Goal: Task Accomplishment & Management: Use online tool/utility

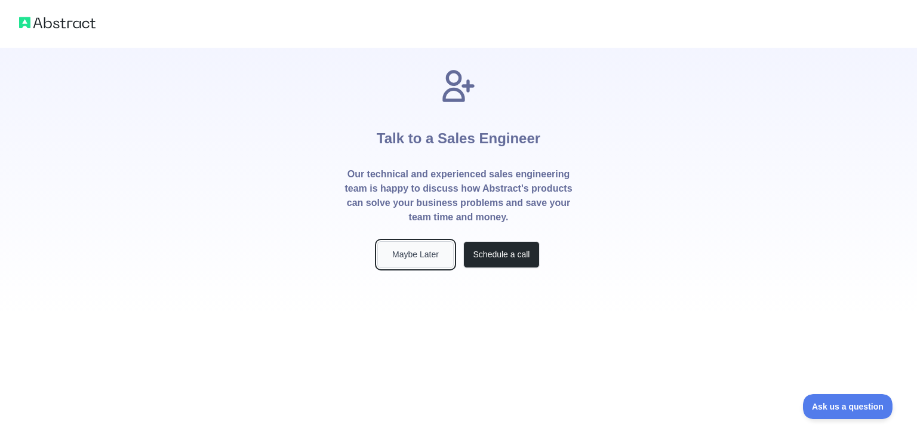
click at [415, 254] on button "Maybe Later" at bounding box center [415, 254] width 76 height 27
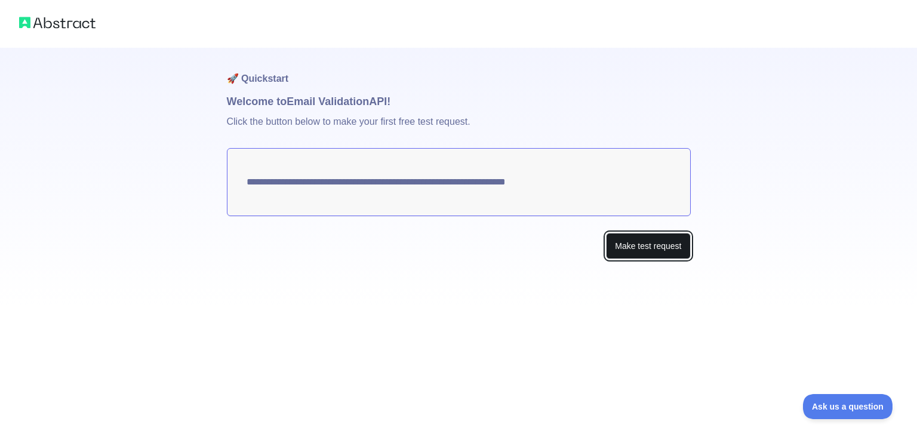
click at [640, 252] on button "Make test request" at bounding box center [648, 246] width 84 height 27
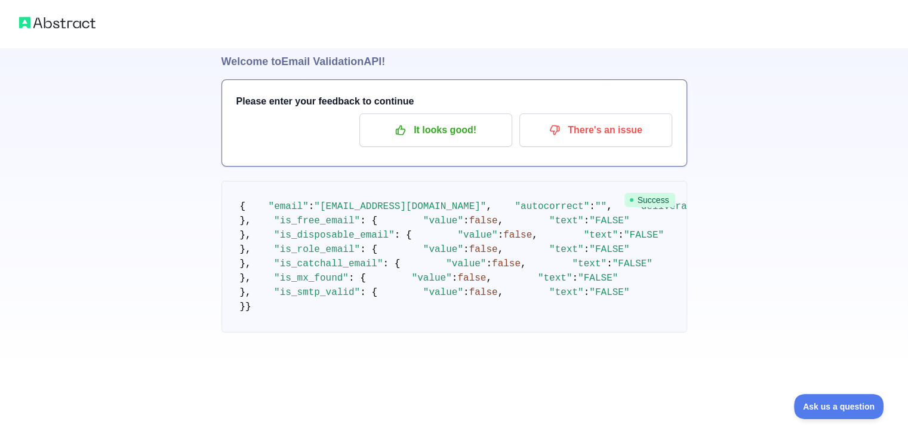
scroll to position [50, 0]
click at [456, 125] on p "It looks good!" at bounding box center [435, 130] width 135 height 20
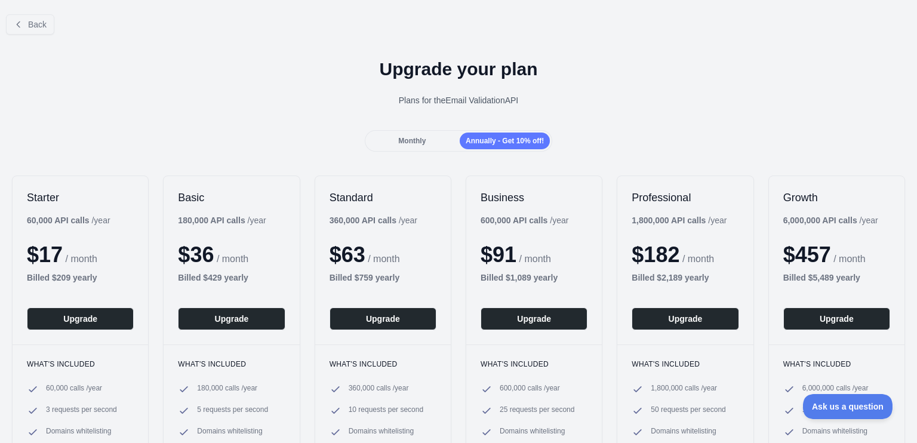
click at [408, 152] on div "Back Upgrade your plan Plans for the Email Validation API Monthly Annually - Ge…" at bounding box center [458, 273] width 917 height 537
click at [414, 141] on span "Monthly" at bounding box center [411, 141] width 27 height 8
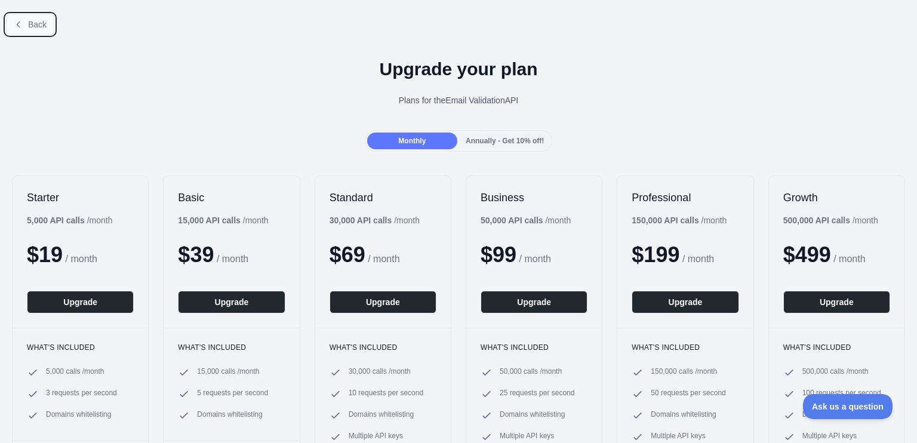
click at [33, 23] on span "Back" at bounding box center [37, 25] width 18 height 10
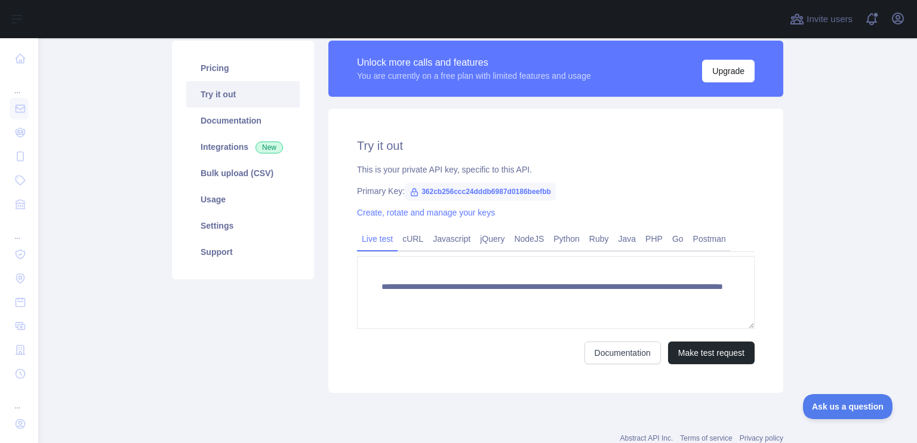
scroll to position [60, 0]
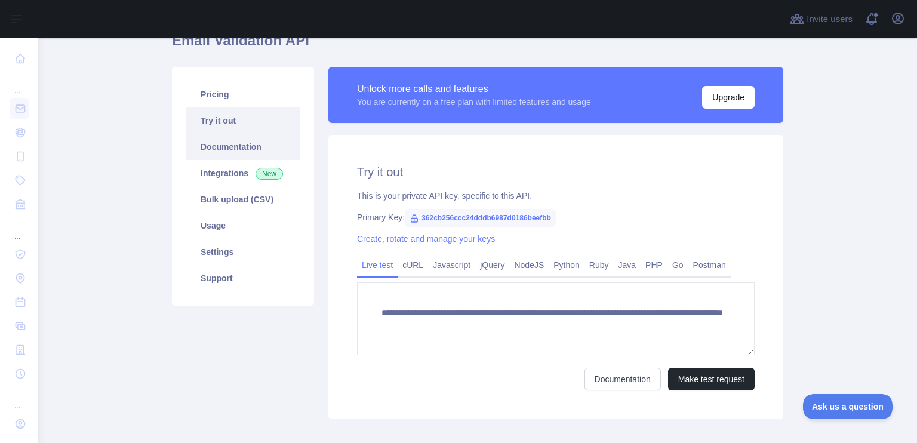
click at [226, 146] on link "Documentation" at bounding box center [242, 147] width 113 height 26
click at [230, 234] on link "Usage" at bounding box center [242, 225] width 113 height 26
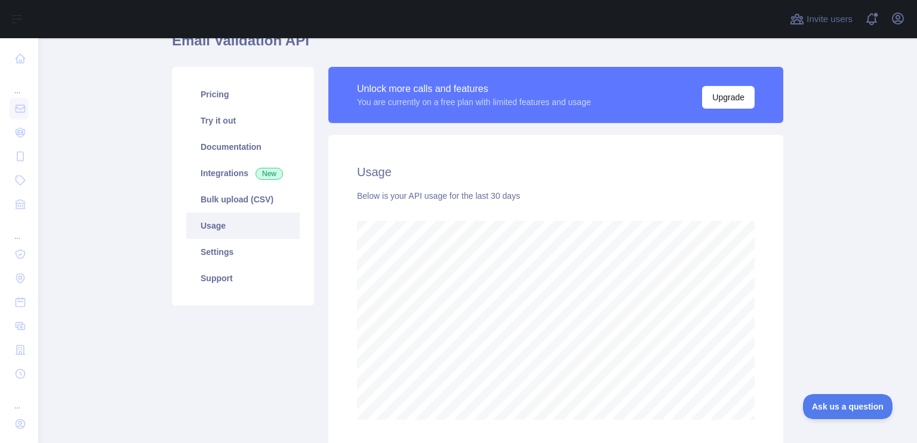
scroll to position [405, 869]
click at [226, 250] on link "Settings" at bounding box center [242, 252] width 113 height 26
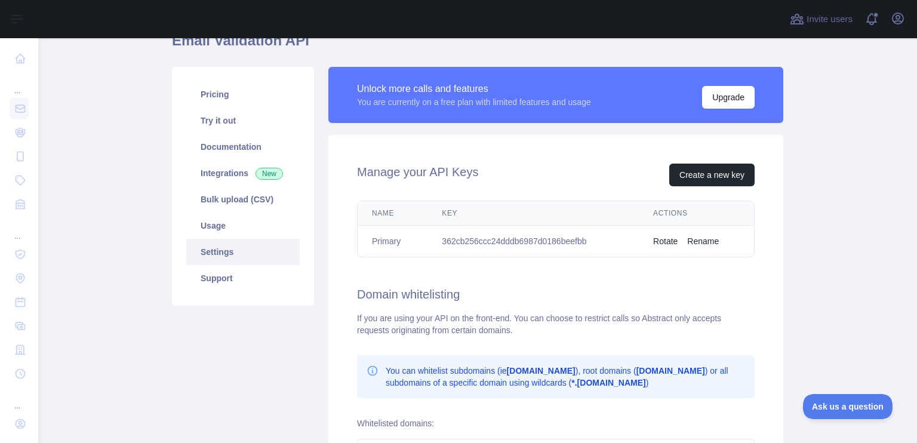
click at [475, 244] on td "362cb256ccc24dddb6987d0186beefbb" at bounding box center [532, 242] width 211 height 32
drag, startPoint x: 590, startPoint y: 240, endPoint x: 431, endPoint y: 242, distance: 158.7
click at [431, 242] on td "362cb256ccc24dddb6987d0186beefbb" at bounding box center [532, 242] width 211 height 32
copy td "362cb256ccc24dddb6987d0186beefbb"
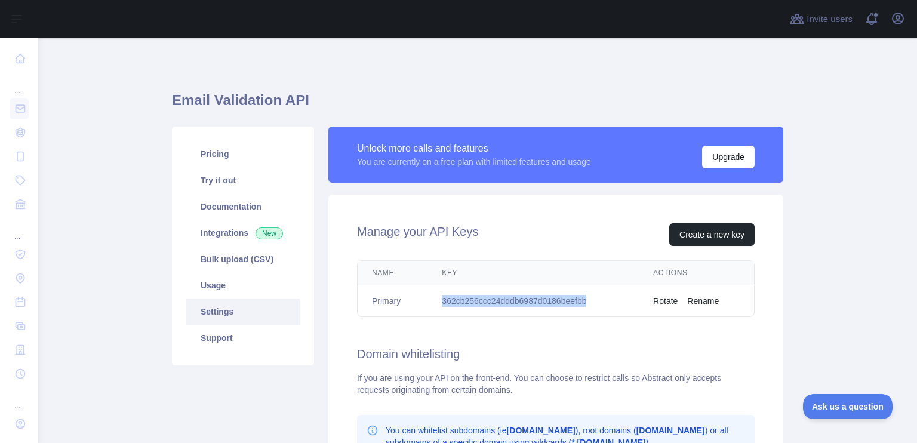
click at [500, 303] on td "362cb256ccc24dddb6987d0186beefbb" at bounding box center [532, 301] width 211 height 32
drag, startPoint x: 587, startPoint y: 298, endPoint x: 406, endPoint y: 298, distance: 181.4
click at [406, 298] on tr "Primary 362cb256ccc24dddb6987d0186beefbb Rotate Rename" at bounding box center [555, 301] width 396 height 32
copy tr "362cb256ccc24dddb6987d0186beefbb"
click at [203, 201] on link "Documentation" at bounding box center [242, 206] width 113 height 26
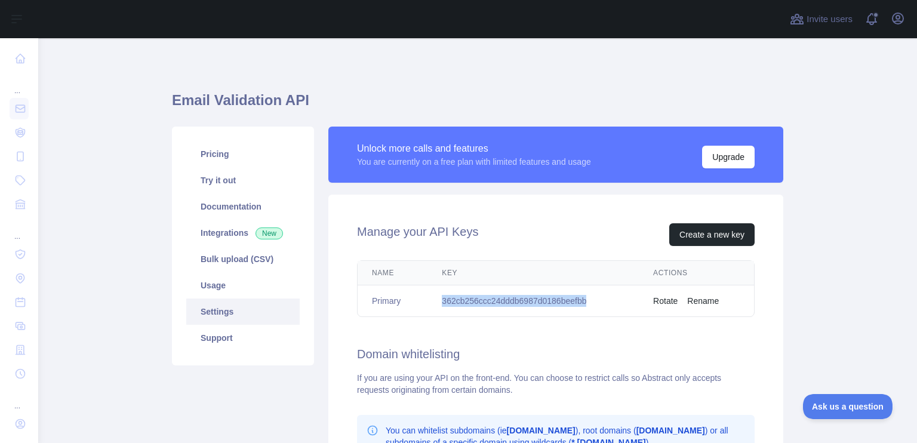
copy tr "362cb256ccc24dddb6987d0186beefbb"
click at [451, 187] on div "Unlock more calls and features You are currently on a free plan with limited fe…" at bounding box center [555, 161] width 455 height 68
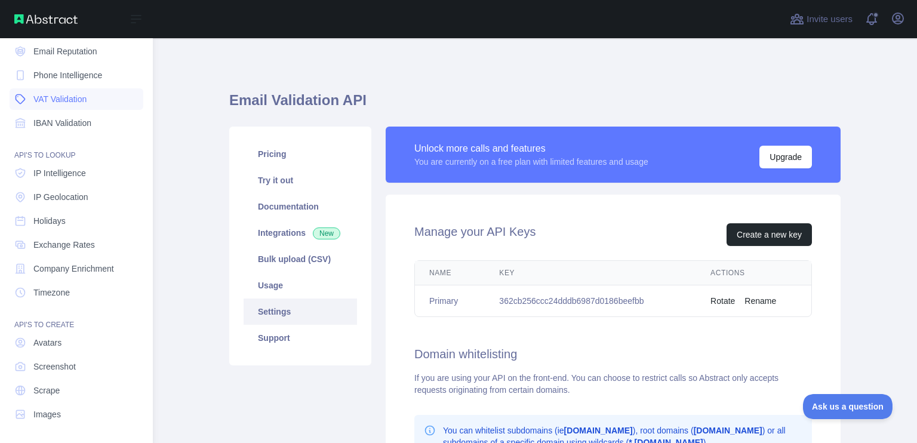
scroll to position [82, 0]
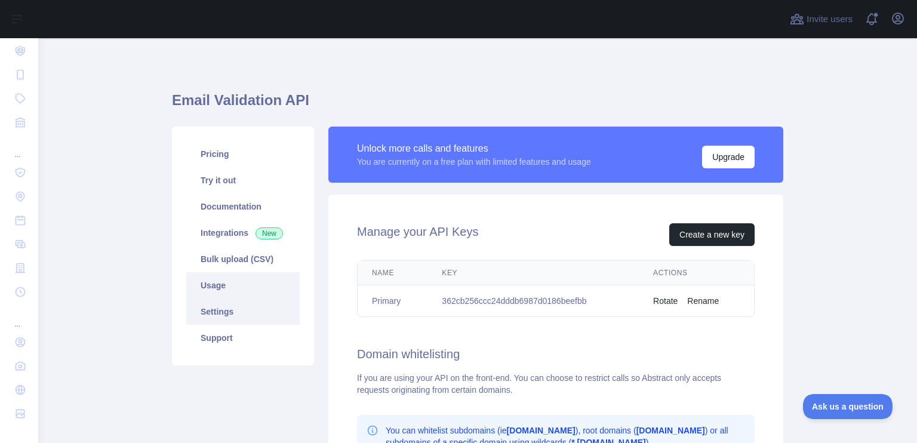
click at [242, 288] on link "Usage" at bounding box center [242, 285] width 113 height 26
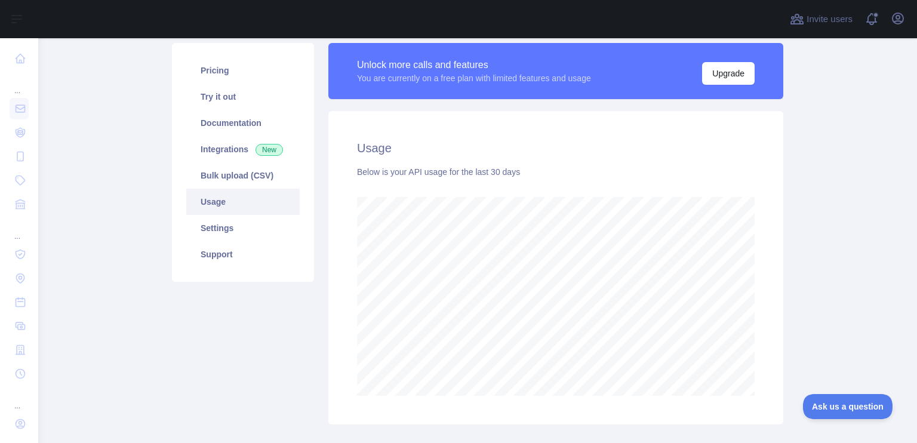
scroll to position [119, 0]
